Goal: Information Seeking & Learning: Understand process/instructions

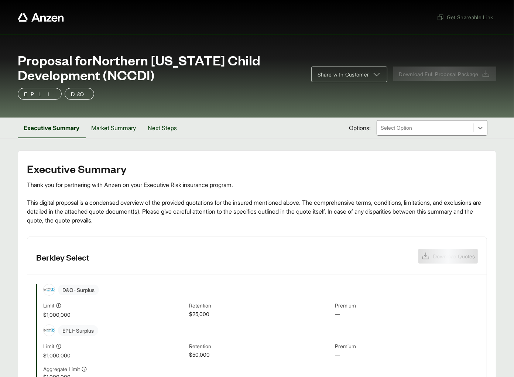
scroll to position [174, 0]
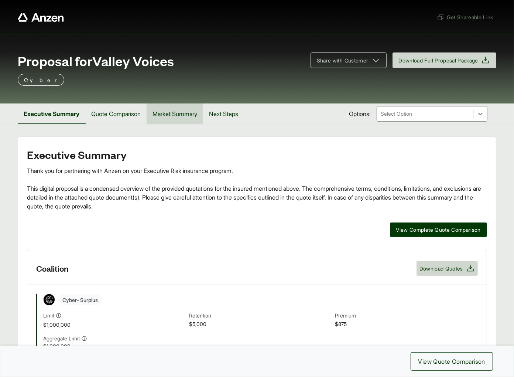
click at [164, 119] on button "Market Summary" at bounding box center [175, 113] width 56 height 21
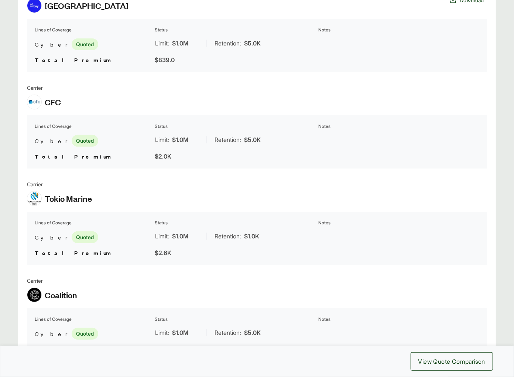
scroll to position [273, 0]
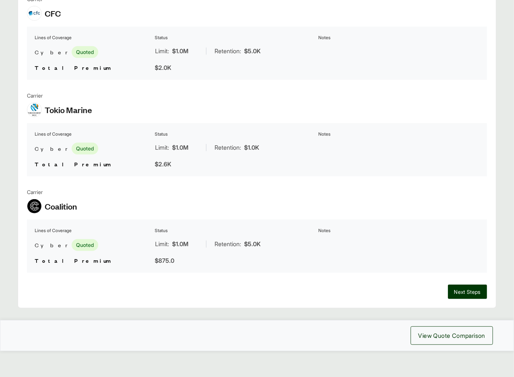
drag, startPoint x: 311, startPoint y: 159, endPoint x: 306, endPoint y: 155, distance: 6.0
click at [311, 159] on div "$2.6K" at bounding box center [235, 163] width 161 height 9
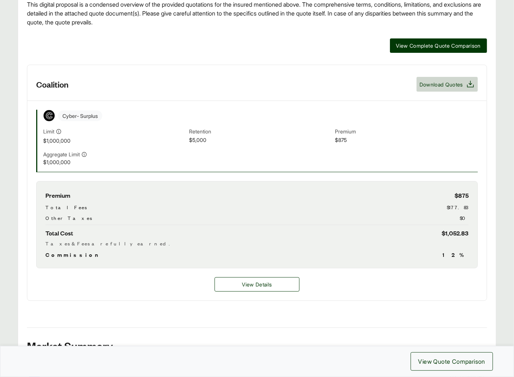
scroll to position [454, 0]
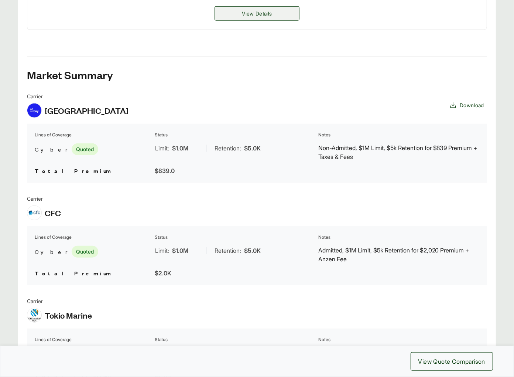
click at [253, 16] on span "View Details" at bounding box center [257, 14] width 30 height 8
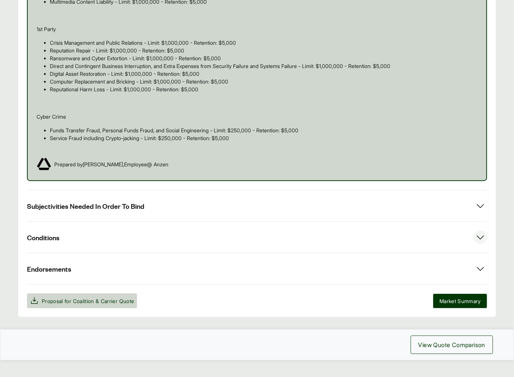
scroll to position [473, 0]
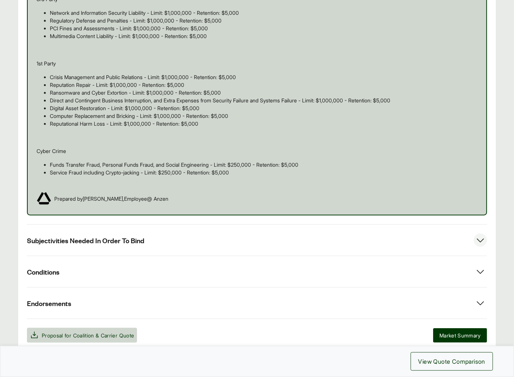
click at [130, 236] on span "Subjectivities Needed In Order To Bind" at bounding box center [85, 240] width 117 height 9
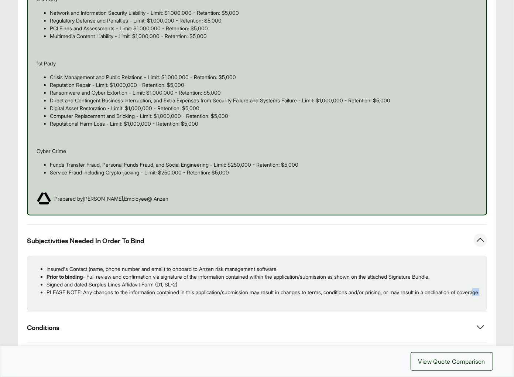
drag, startPoint x: 85, startPoint y: 293, endPoint x: 64, endPoint y: 287, distance: 21.1
click at [64, 288] on p "PLEASE NOTE: Any changes to the information contained in this application/submi…" at bounding box center [264, 292] width 434 height 8
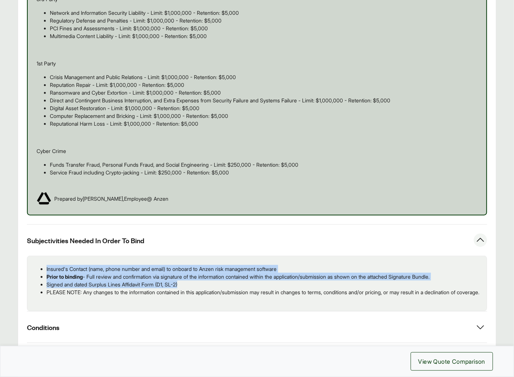
drag, startPoint x: 185, startPoint y: 276, endPoint x: 37, endPoint y: 255, distance: 149.2
click at [37, 255] on div "Insured's Contact (name, phone number and email) to onboard to Anzen risk manag…" at bounding box center [257, 282] width 460 height 55
copy ul "Insured's Contact (name, phone number and email) to onboard to Anzen risk manag…"
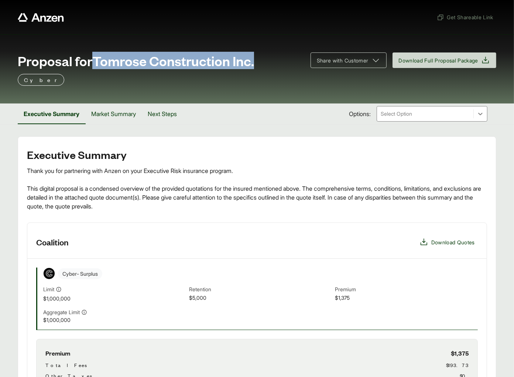
drag, startPoint x: 98, startPoint y: 61, endPoint x: 240, endPoint y: 64, distance: 142.2
click at [268, 64] on div "Proposal for Tomrose Construction Inc." at bounding box center [160, 60] width 284 height 15
copy span "Tomrose Construction Inc."
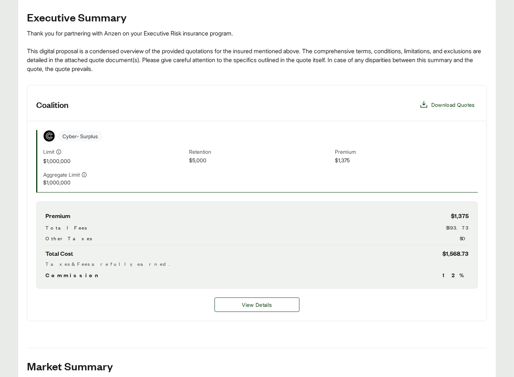
scroll to position [211, 0]
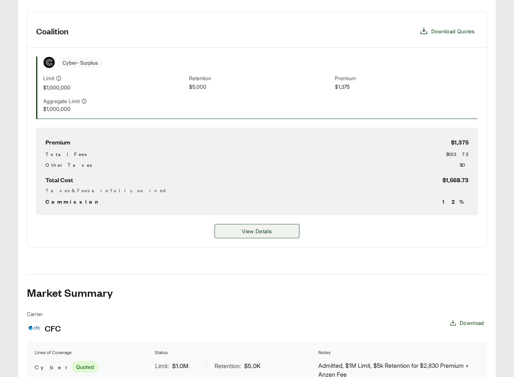
click at [247, 234] on span "View Details" at bounding box center [257, 231] width 30 height 8
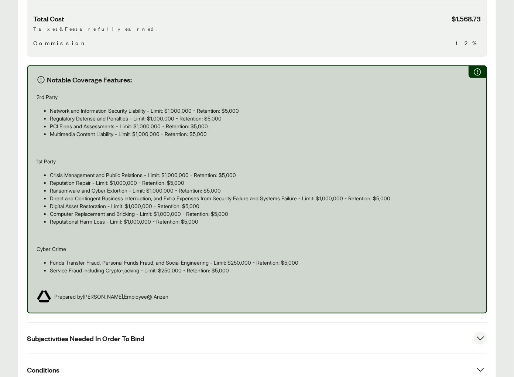
click at [120, 333] on span "Subjectivities Needed In Order To Bind" at bounding box center [85, 337] width 117 height 9
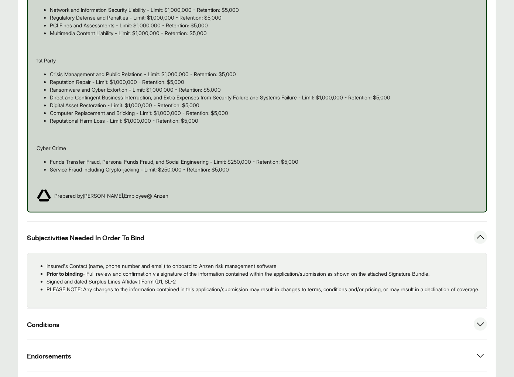
scroll to position [518, 0]
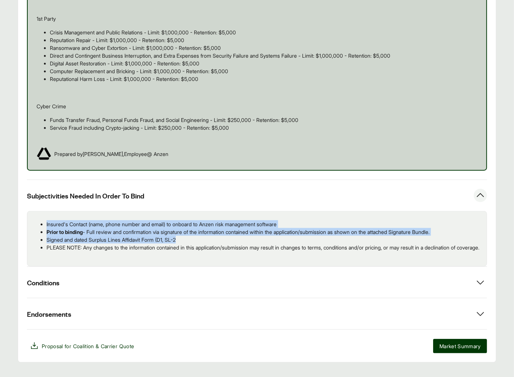
drag, startPoint x: 203, startPoint y: 231, endPoint x: 45, endPoint y: 216, distance: 158.7
click at [45, 220] on ul "Insured's Contact (name, phone number and email) to onboard to Anzen risk manag…" at bounding box center [256, 235] width 447 height 31
copy ul "Insured's Contact (name, phone number and email) to onboard to Anzen risk manag…"
